Goal: Communication & Community: Connect with others

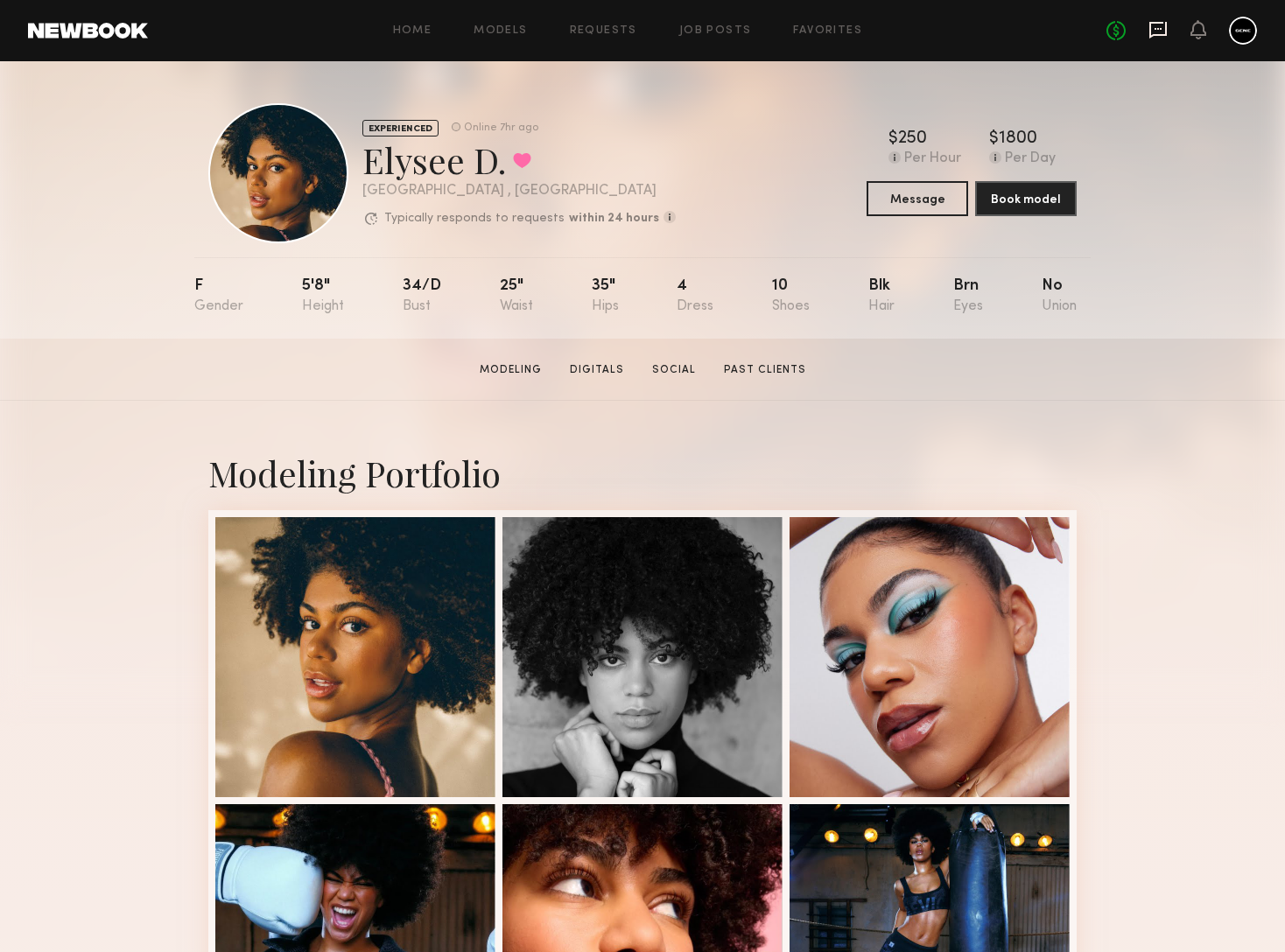
click at [1148, 36] on icon at bounding box center [1158, 29] width 19 height 19
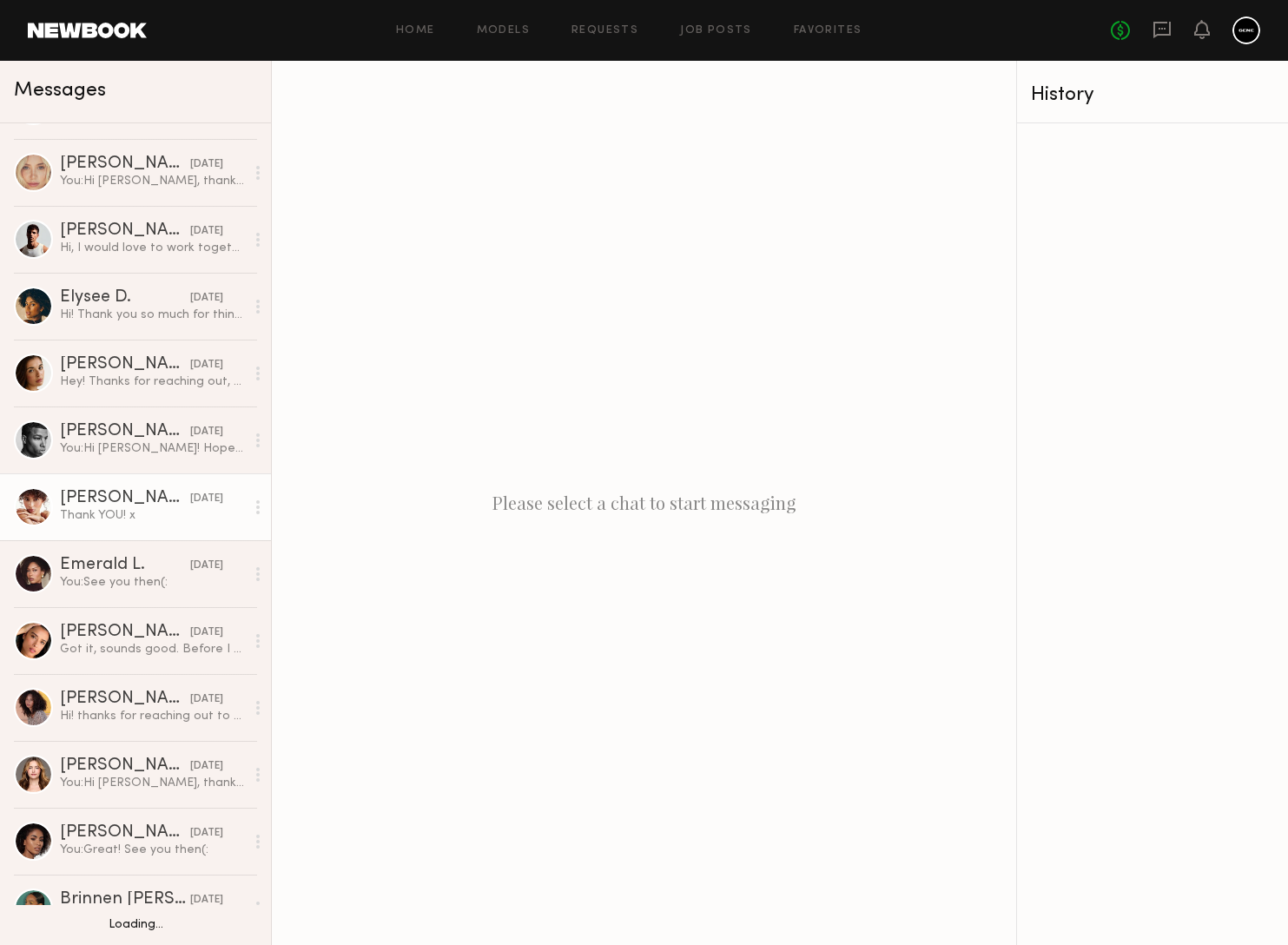
scroll to position [52, 0]
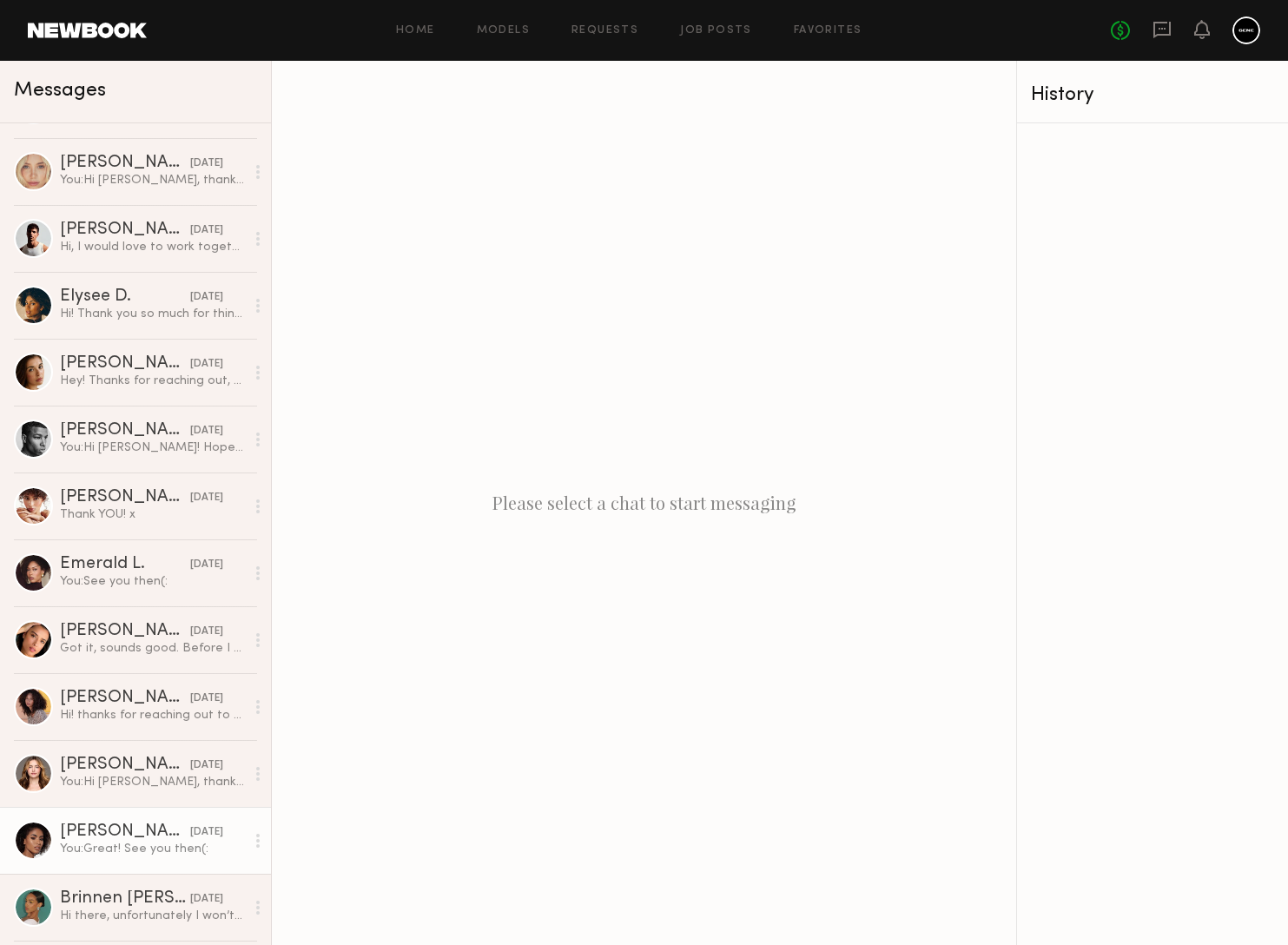
click at [115, 849] on div "You: Great! See you then(:" at bounding box center [152, 849] width 185 height 16
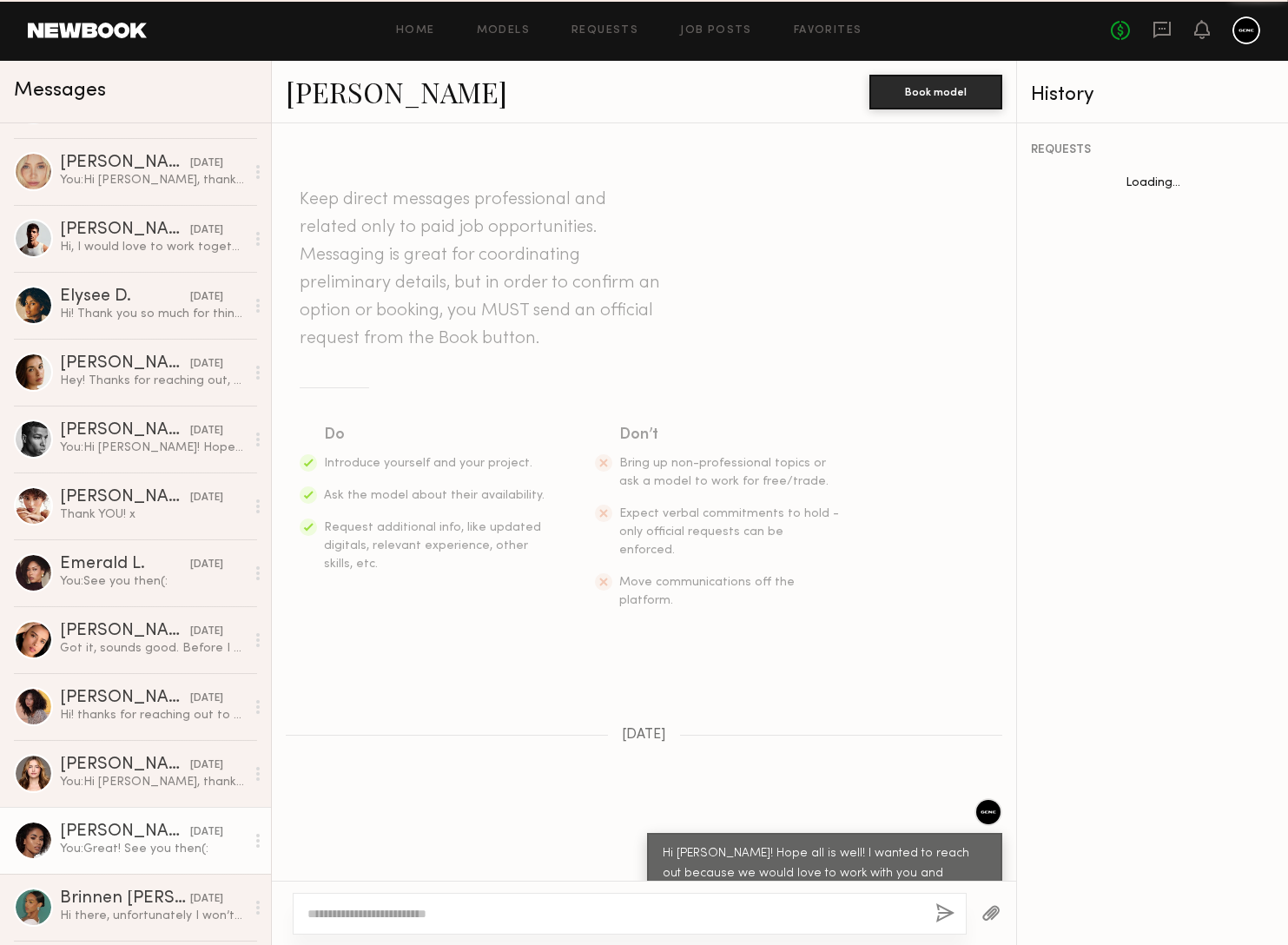
scroll to position [795, 0]
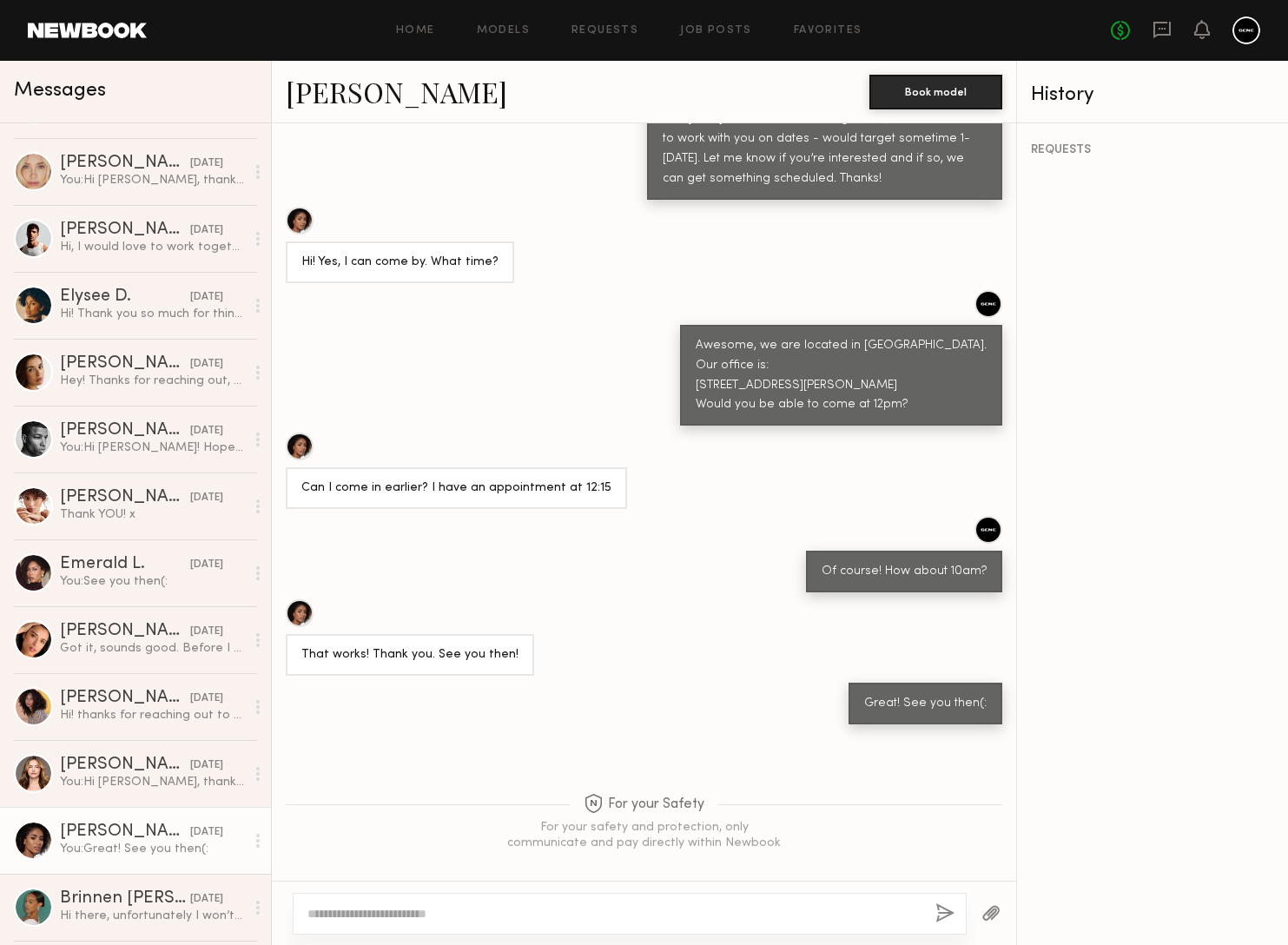
click at [375, 92] on link "Melissa B." at bounding box center [396, 91] width 221 height 37
